Goal: Task Accomplishment & Management: Complete application form

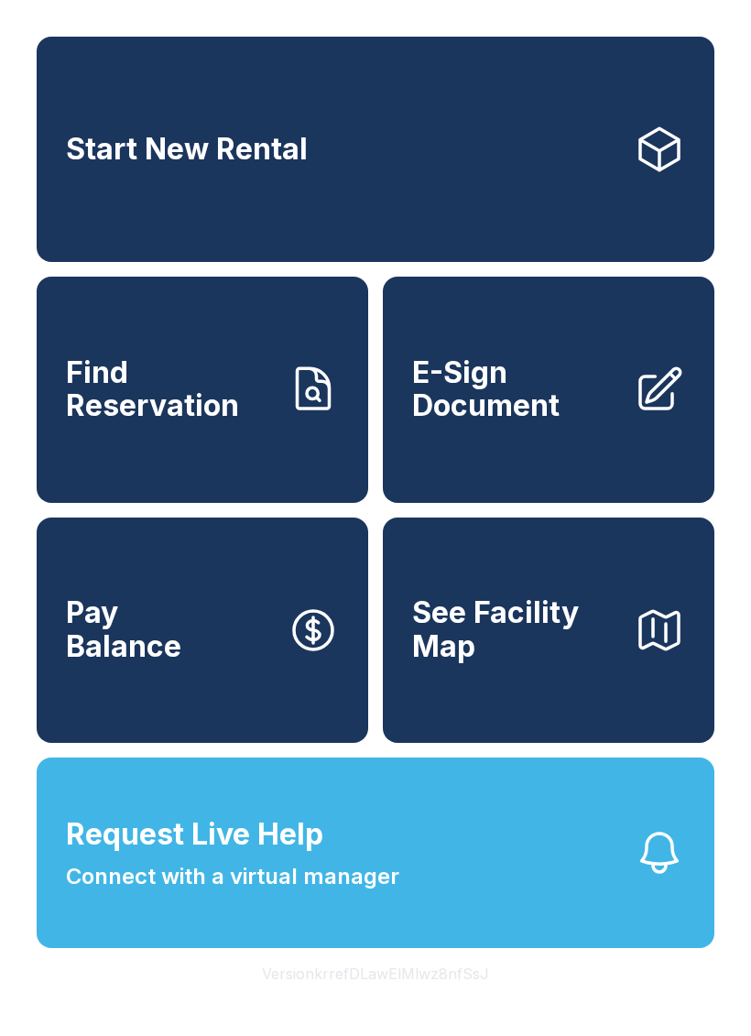
click at [420, 893] on button "Request Live Help Connect with a virtual manager" at bounding box center [376, 853] width 678 height 191
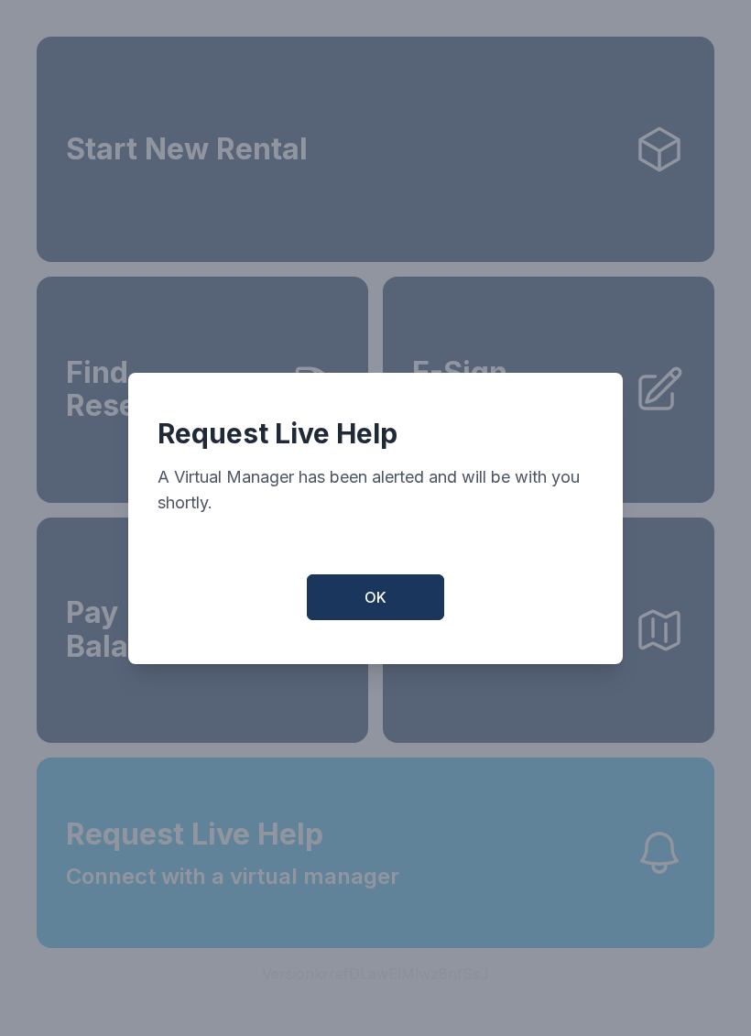
click at [403, 608] on button "OK" at bounding box center [375, 598] width 137 height 46
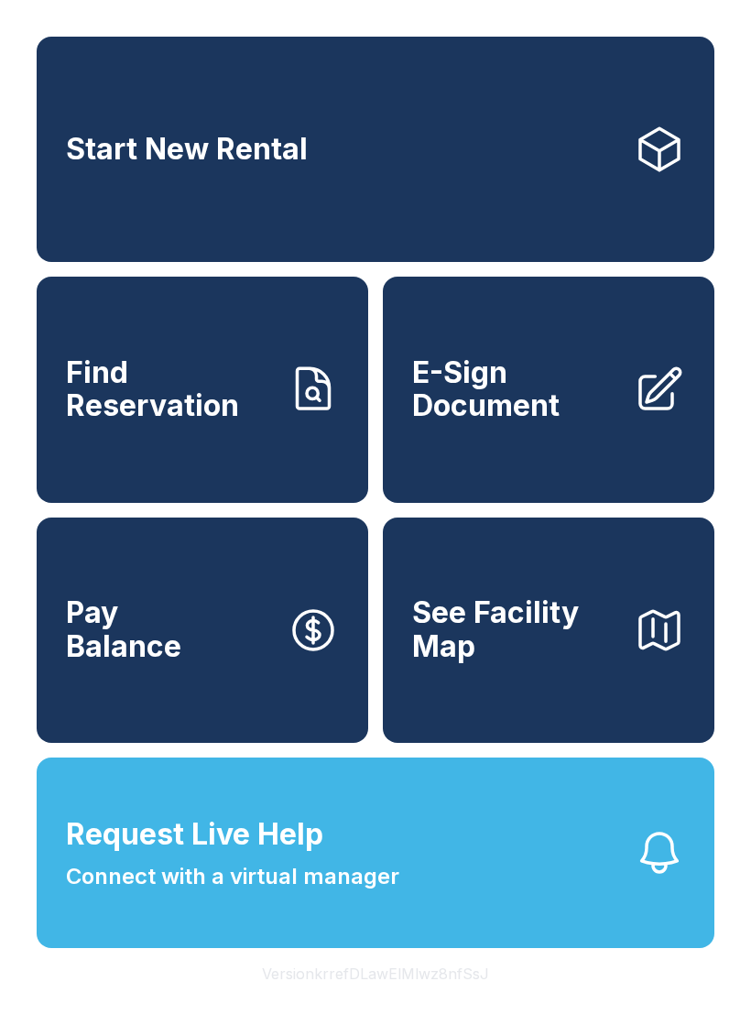
click at [280, 383] on link "Find Reservation" at bounding box center [203, 389] width 332 height 225
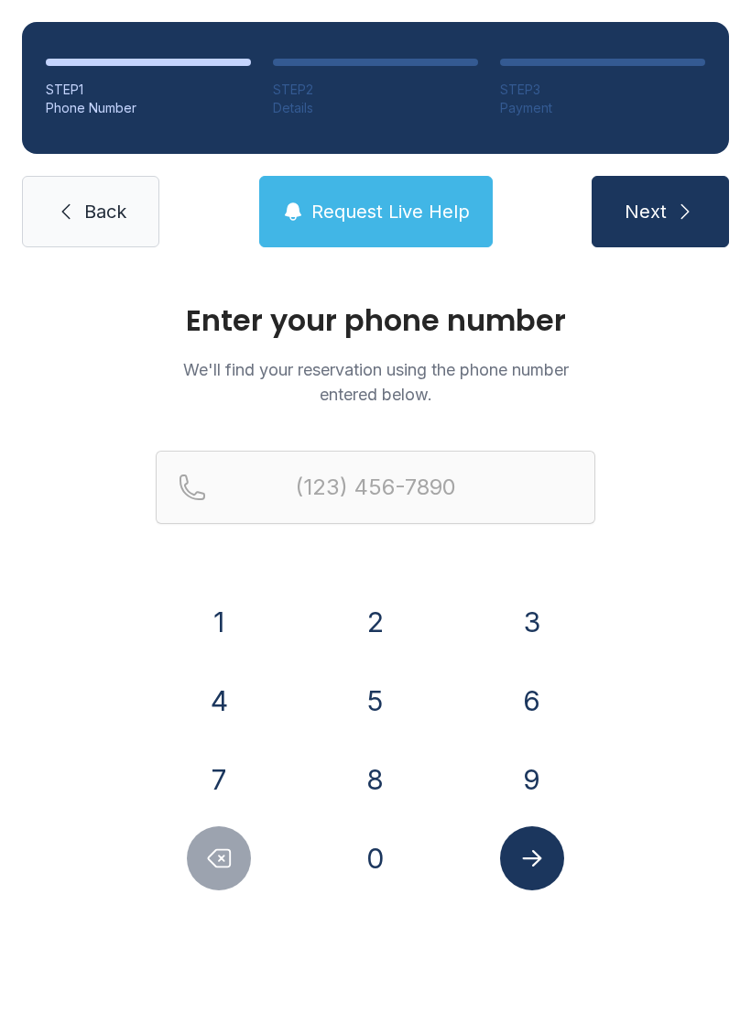
click at [527, 773] on button "9" at bounding box center [532, 780] width 64 height 64
click at [210, 617] on button "1" at bounding box center [219, 622] width 64 height 64
click at [401, 863] on button "0" at bounding box center [376, 859] width 64 height 64
click at [214, 679] on button "4" at bounding box center [219, 701] width 64 height 64
click at [224, 779] on button "7" at bounding box center [219, 780] width 64 height 64
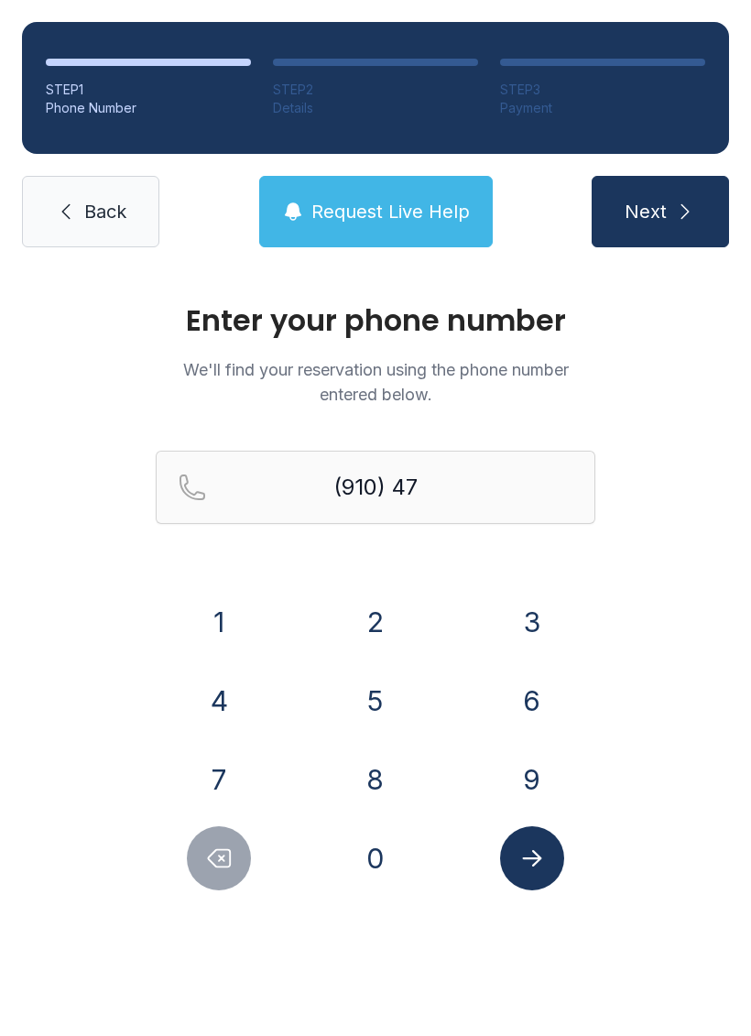
click at [533, 704] on button "6" at bounding box center [532, 701] width 64 height 64
click at [526, 626] on button "3" at bounding box center [532, 622] width 64 height 64
click at [229, 626] on button "1" at bounding box center [219, 622] width 64 height 64
click at [217, 784] on button "7" at bounding box center [219, 780] width 64 height 64
click at [238, 623] on button "1" at bounding box center [219, 622] width 64 height 64
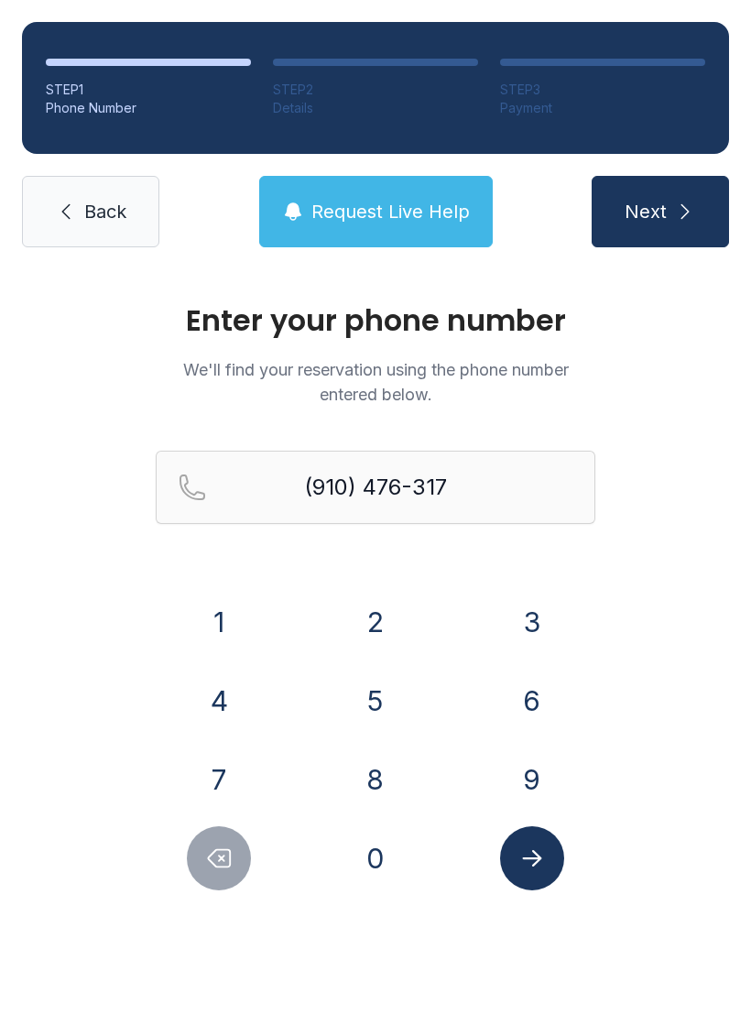
type input "[PHONE_NUMBER]"
click at [676, 199] on button "Next" at bounding box center [660, 211] width 137 height 71
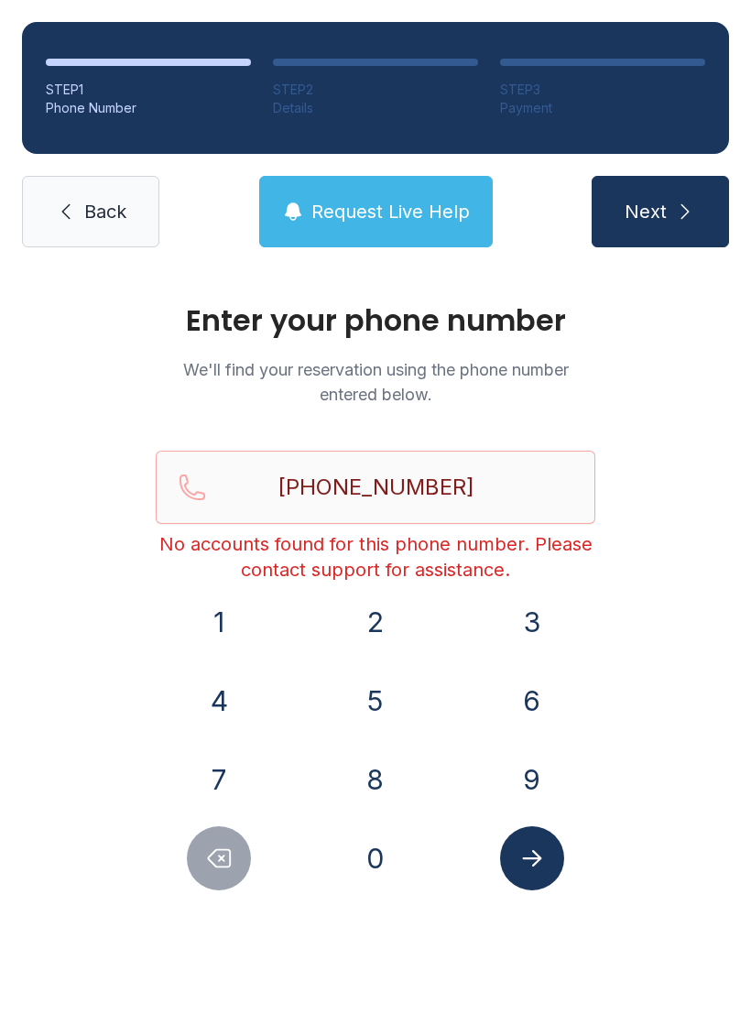
click at [118, 220] on span "Back" at bounding box center [105, 212] width 42 height 26
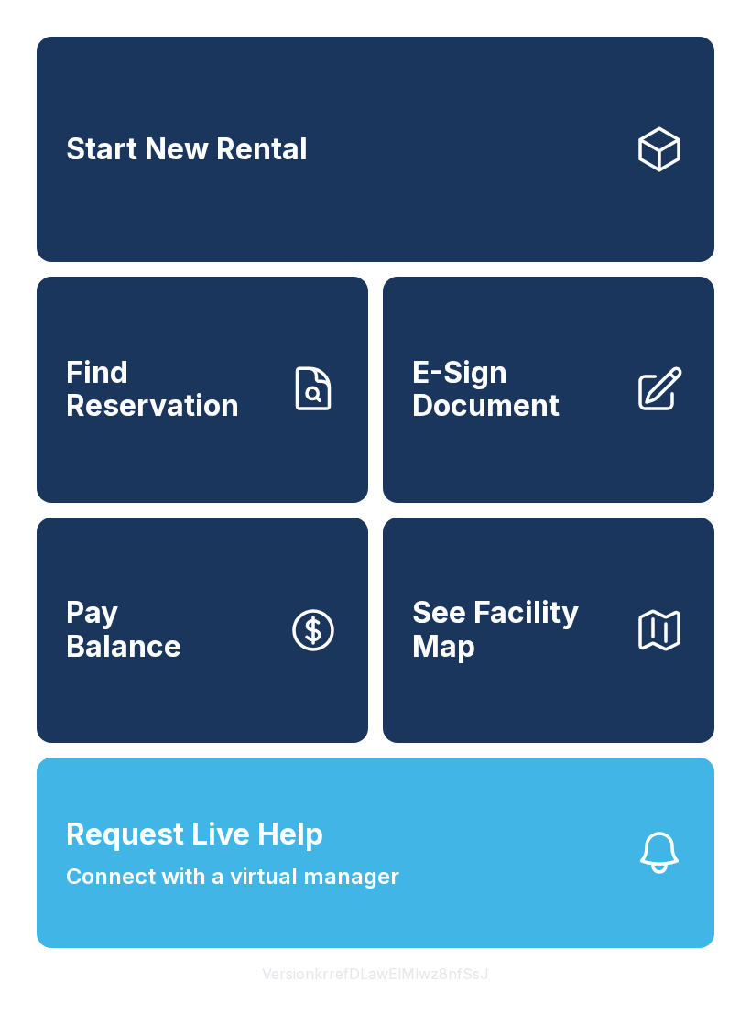
click at [102, 227] on link "Start New Rental" at bounding box center [376, 149] width 678 height 225
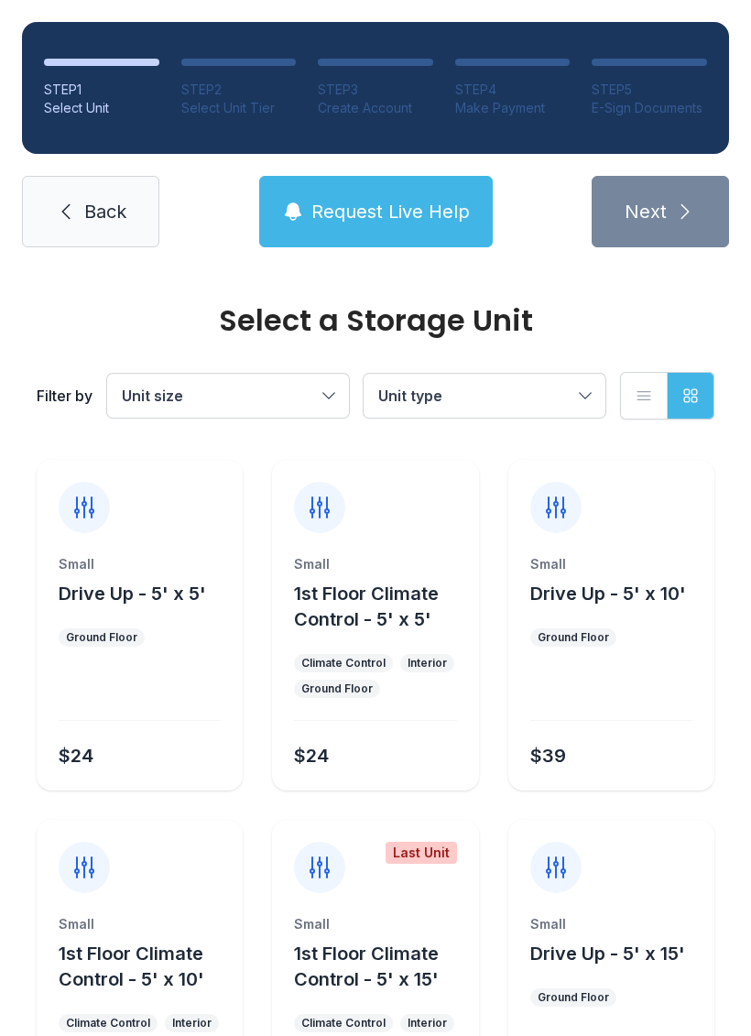
click at [86, 212] on span "Back" at bounding box center [105, 212] width 42 height 26
